Goal: Information Seeking & Learning: Learn about a topic

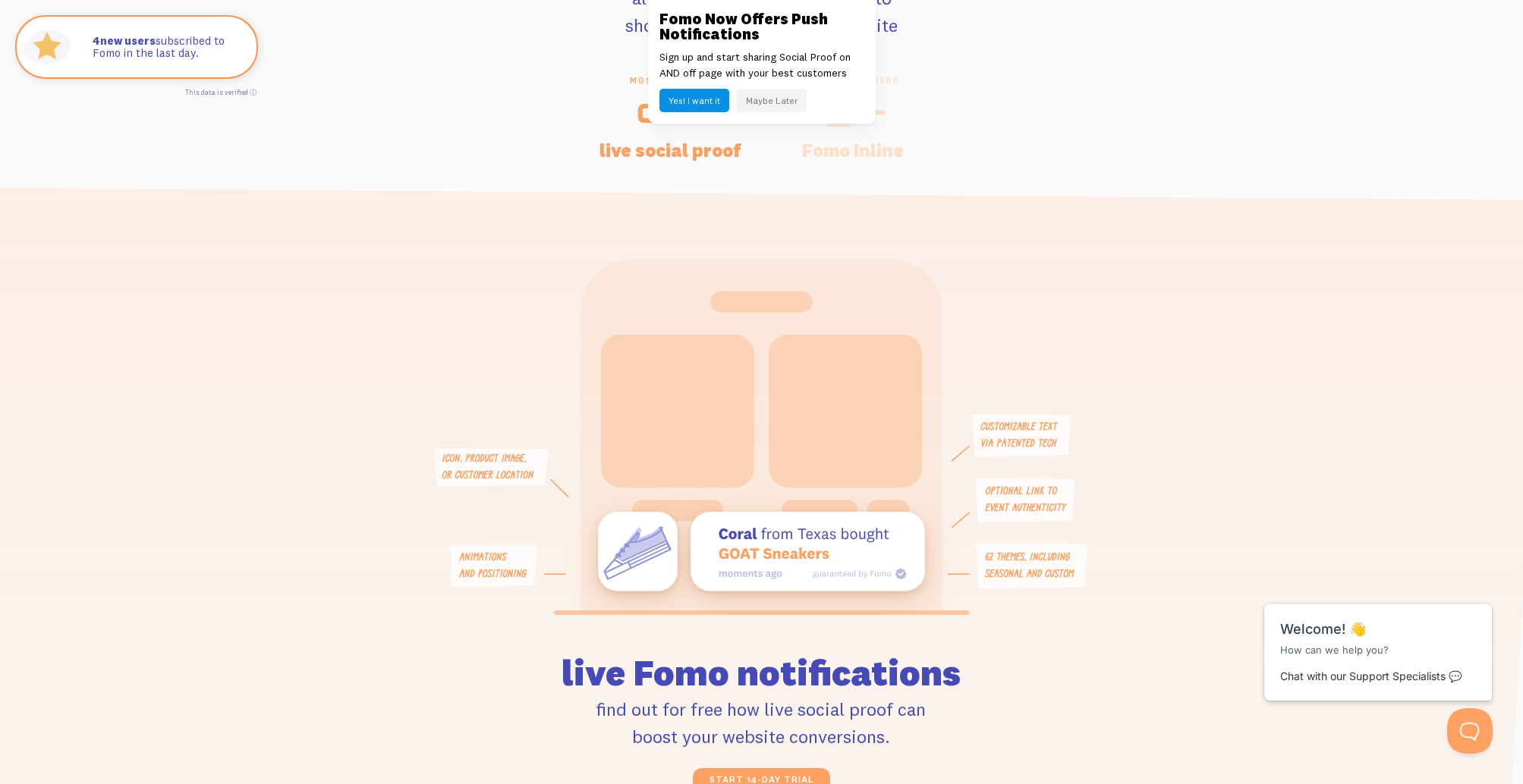
scroll to position [3249, 0]
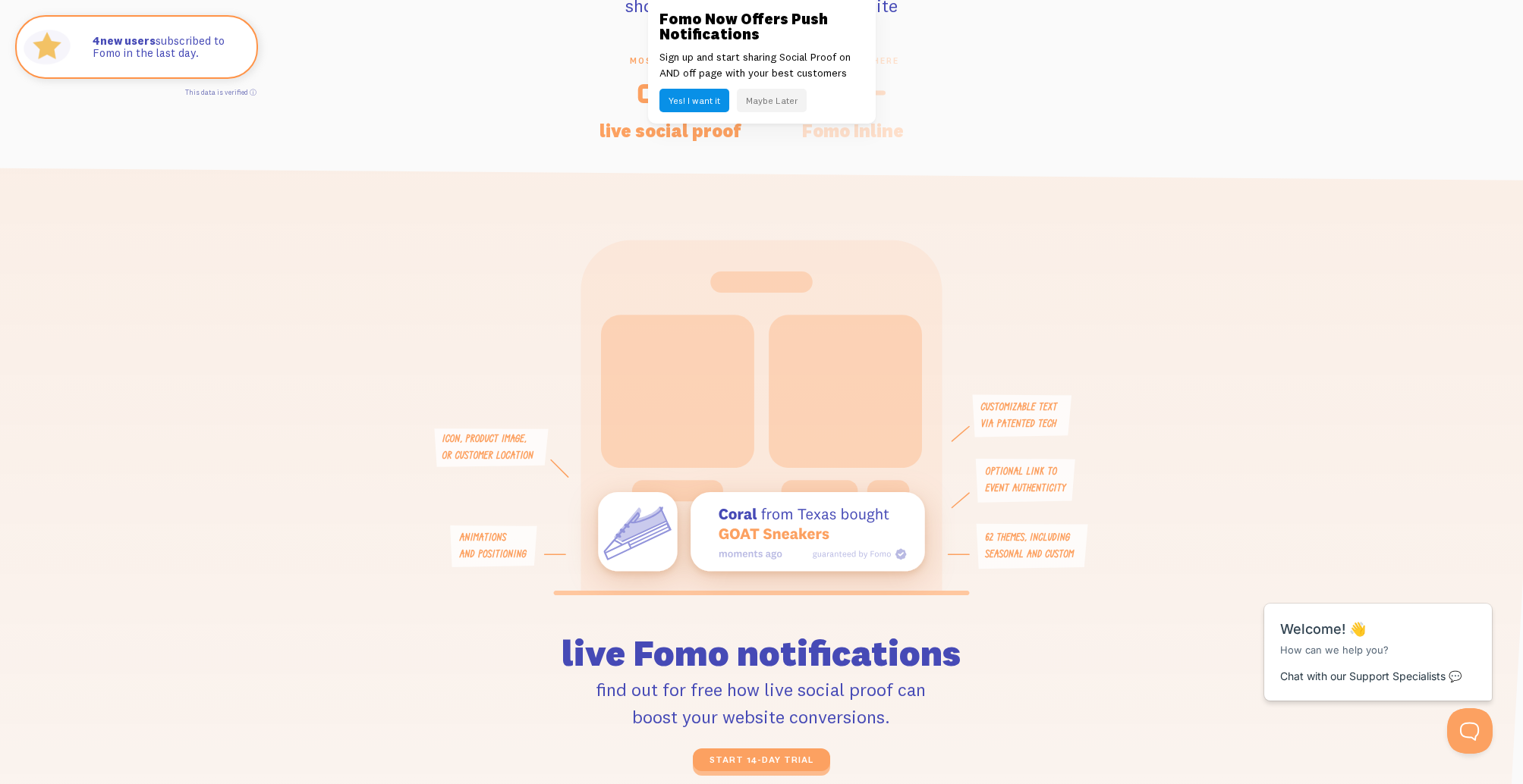
click at [765, 94] on button "Maybe Later" at bounding box center [772, 101] width 70 height 24
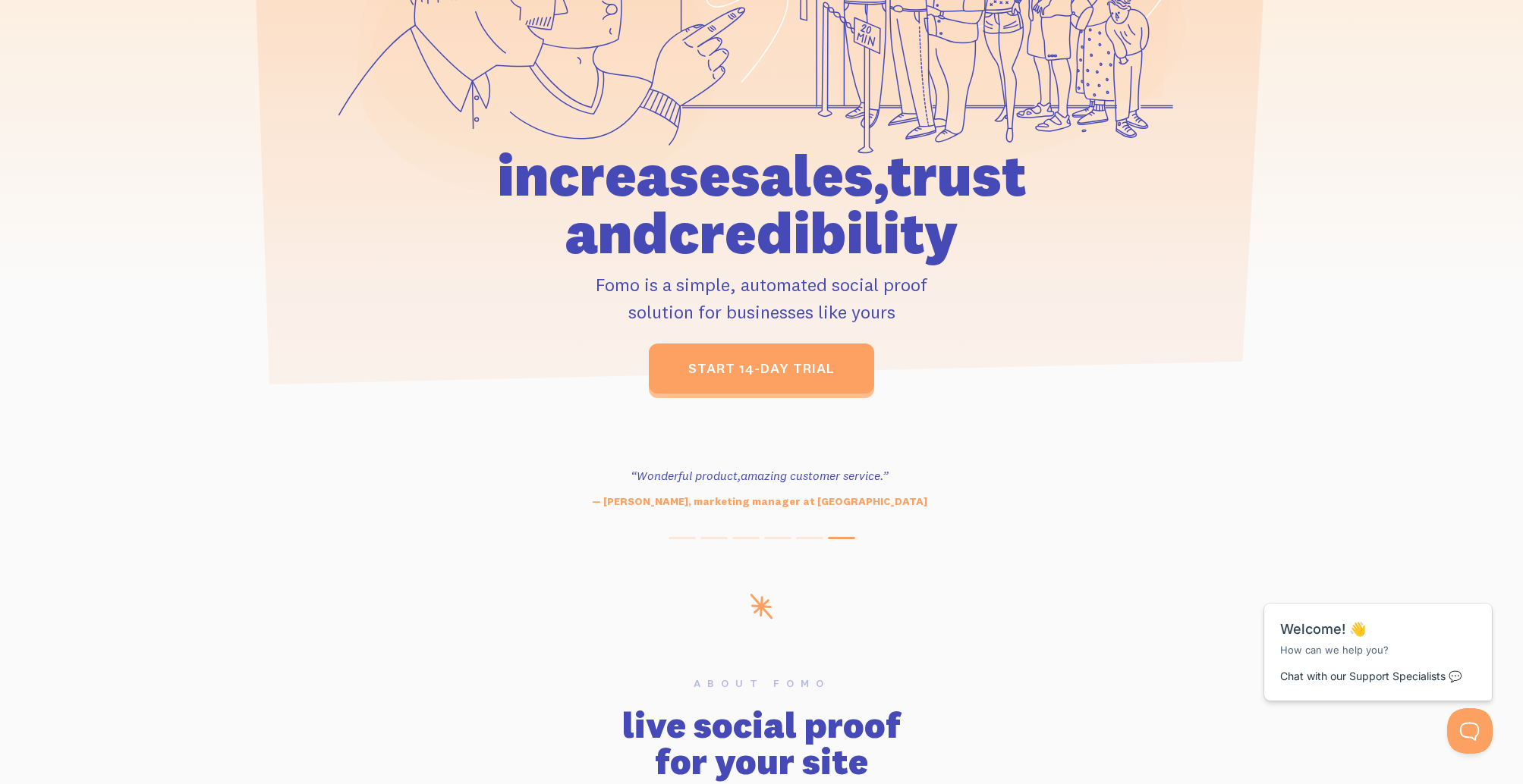
scroll to position [0, 0]
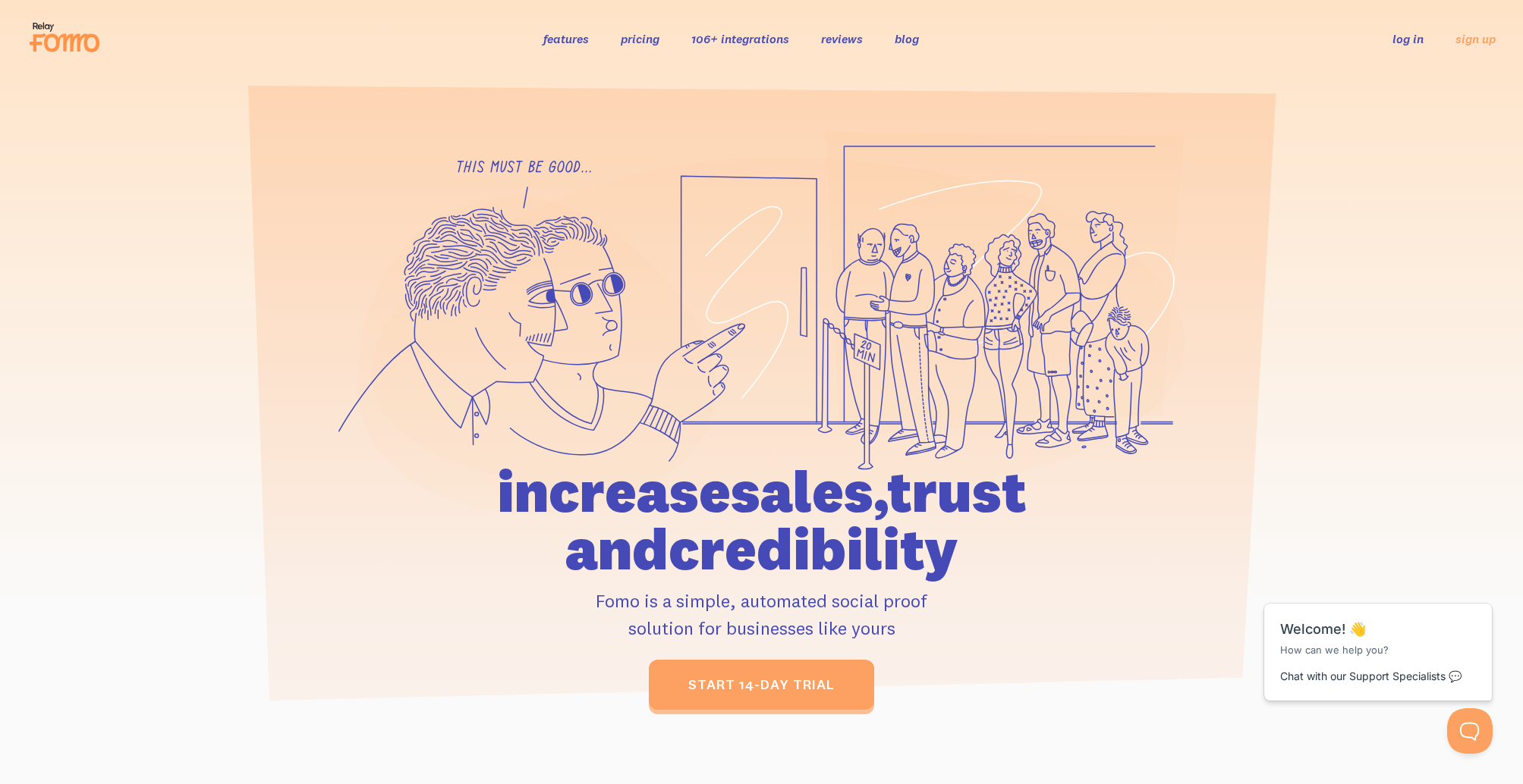
click at [575, 39] on link "features" at bounding box center [566, 39] width 46 height 16
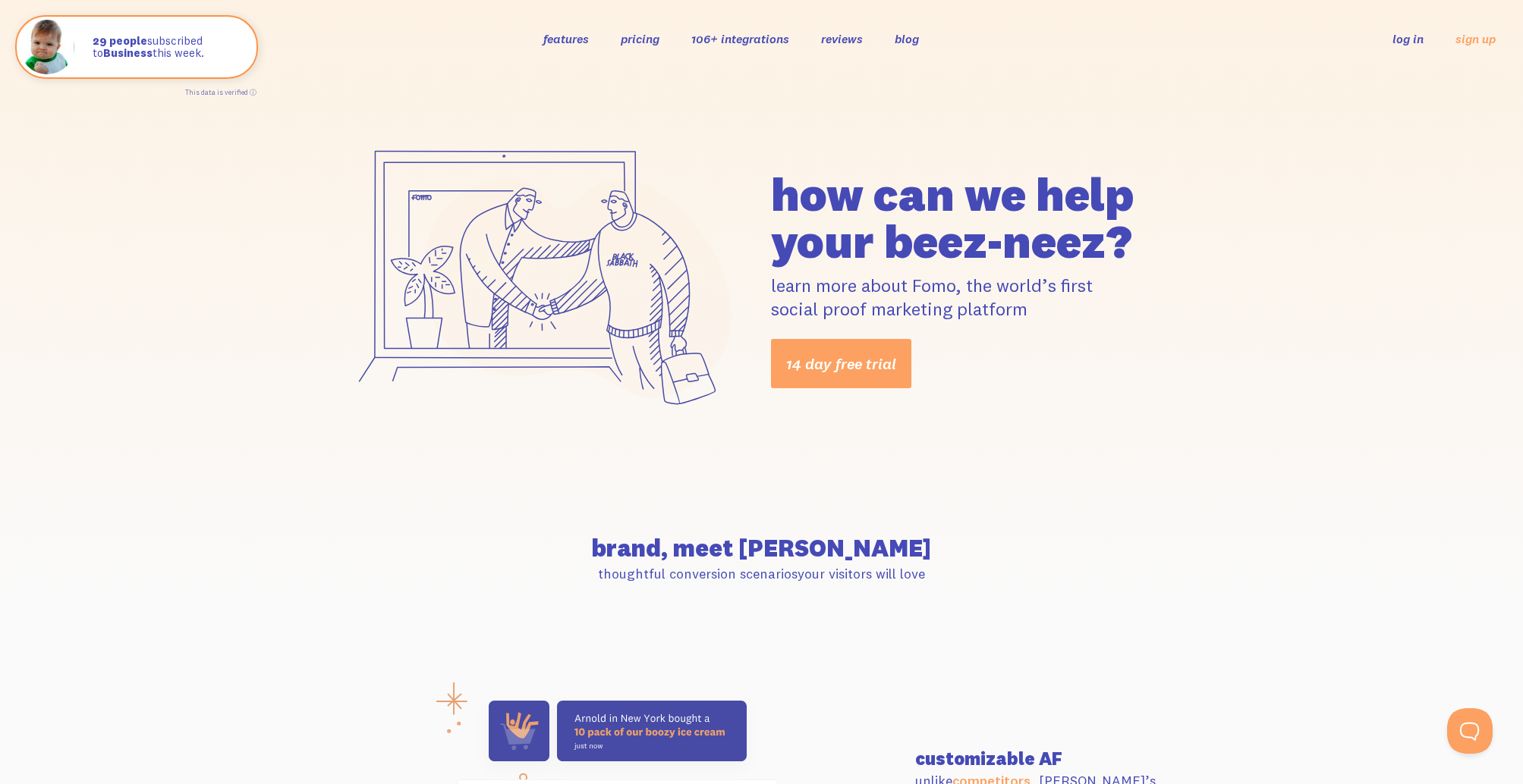
click at [631, 34] on link "pricing" at bounding box center [639, 39] width 39 height 16
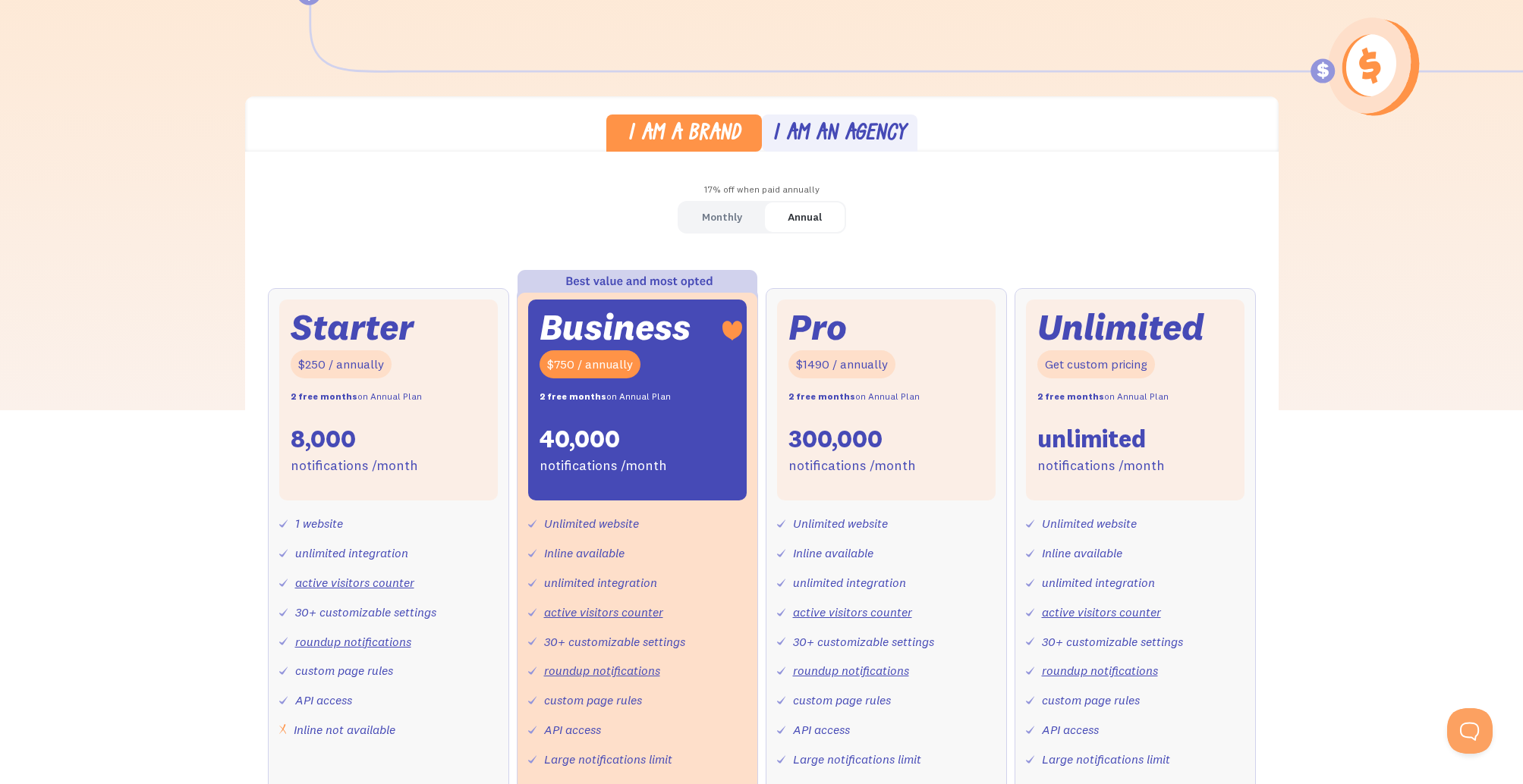
scroll to position [369, 0]
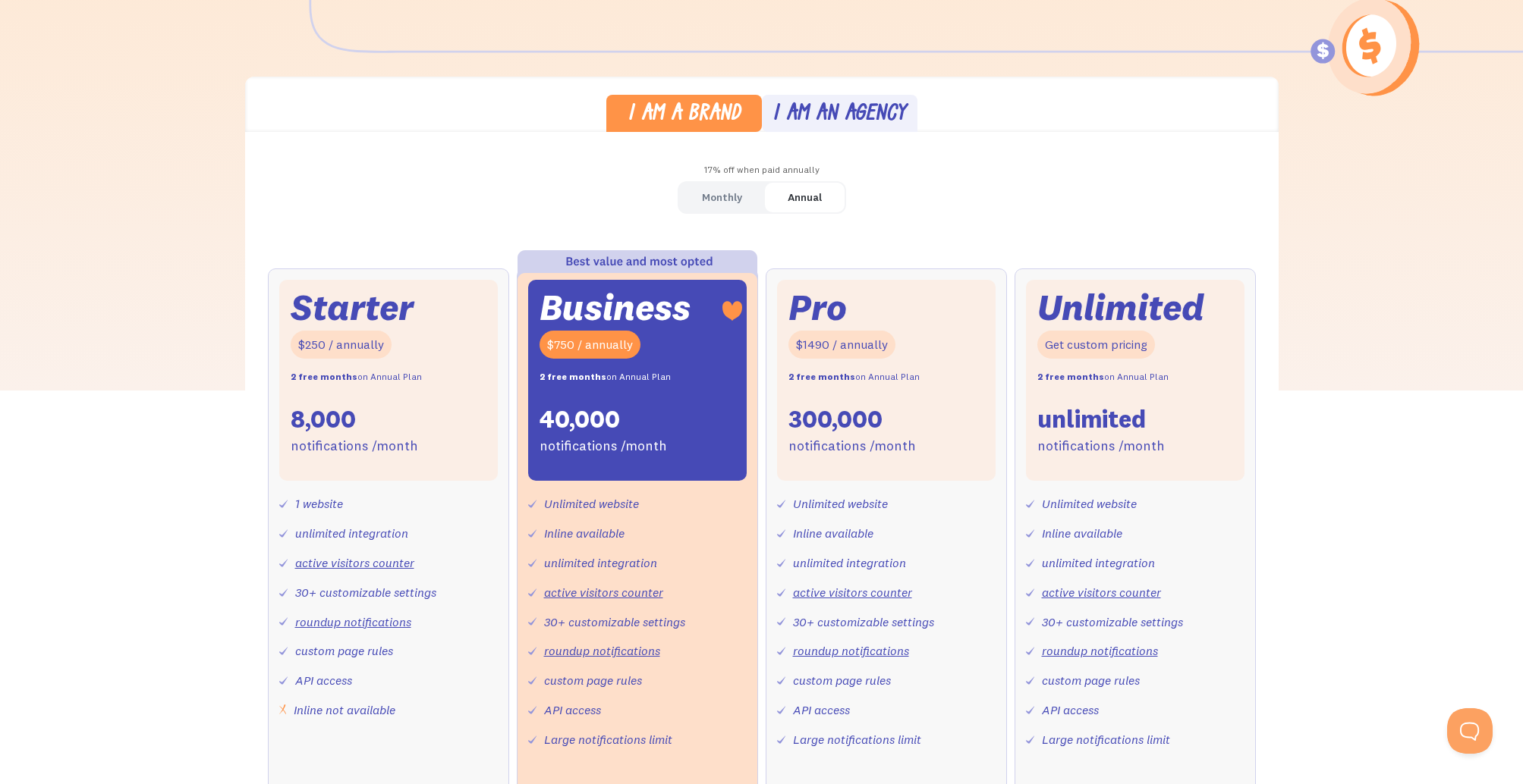
click at [809, 115] on div "I am an agency" at bounding box center [839, 115] width 134 height 22
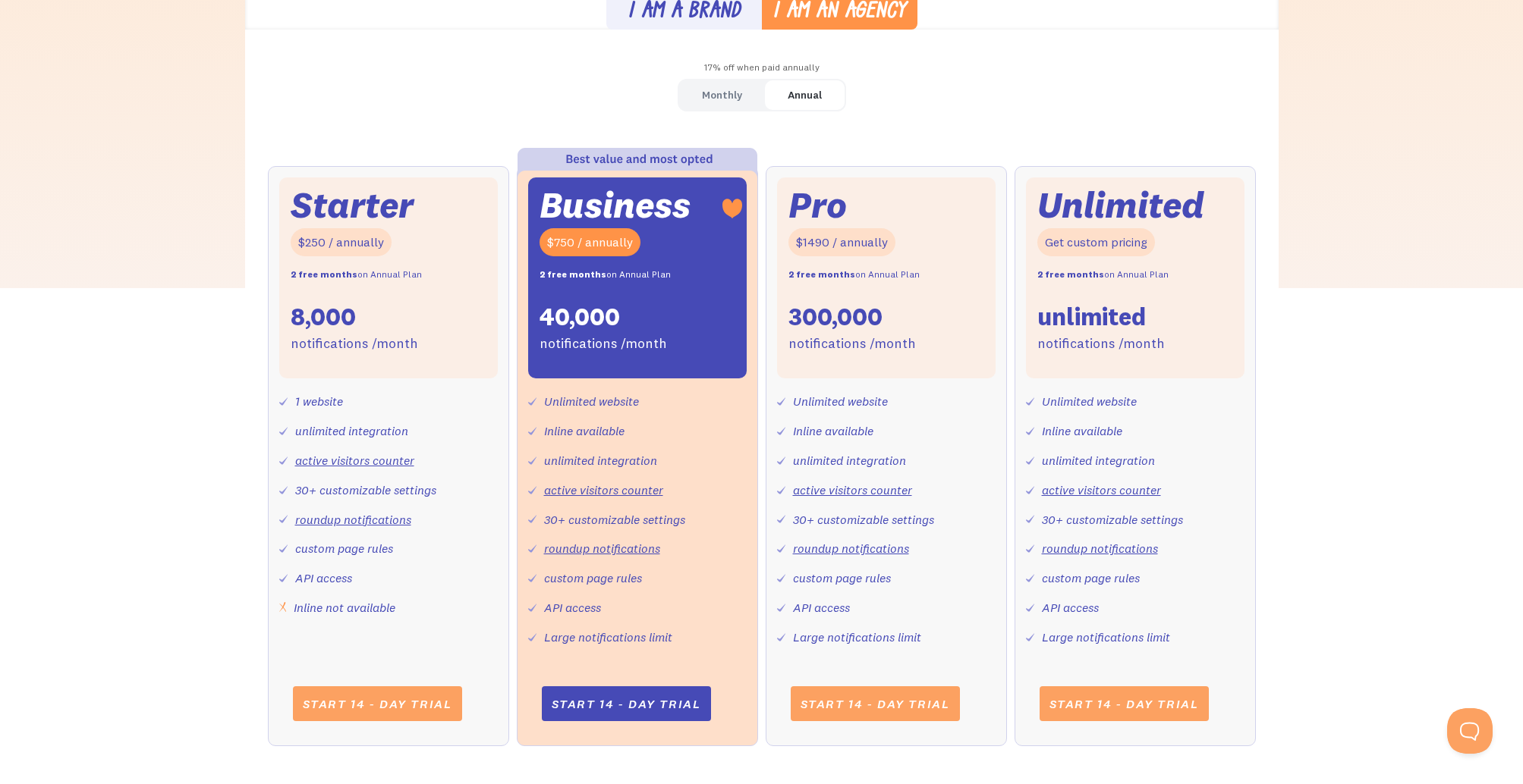
scroll to position [0, 0]
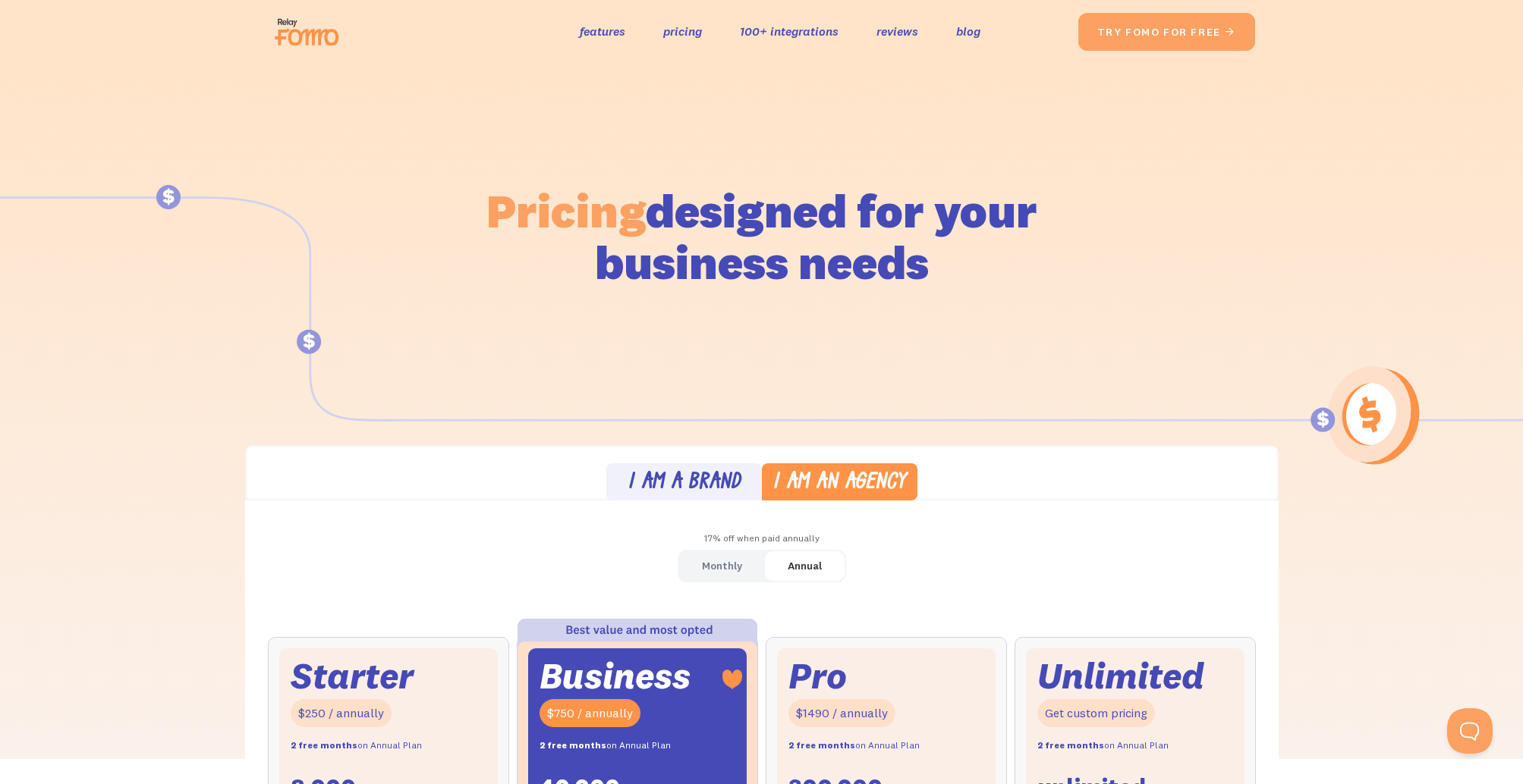
click at [309, 37] on img at bounding box center [311, 31] width 85 height 49
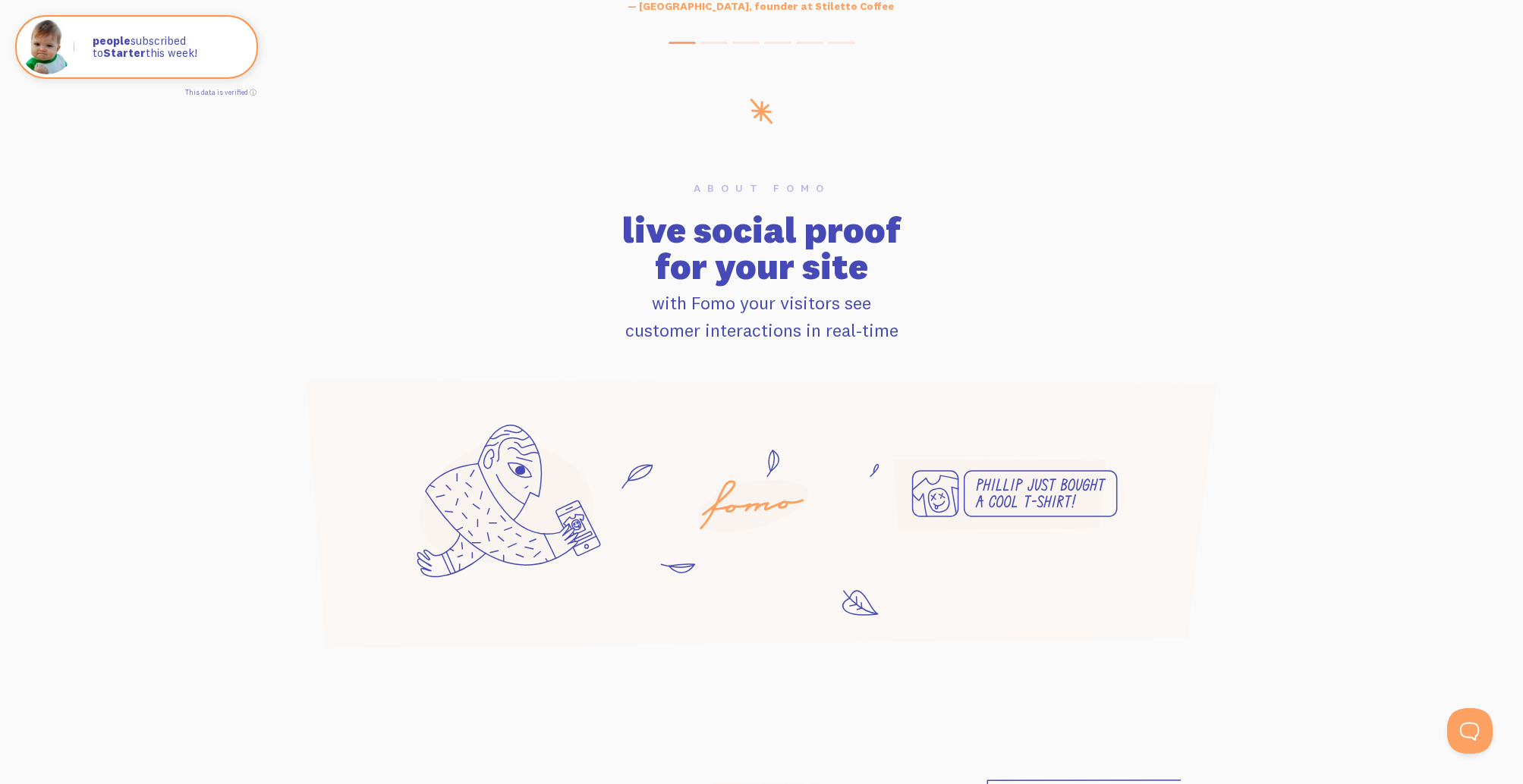
scroll to position [823, 0]
